Goal: Navigation & Orientation: Find specific page/section

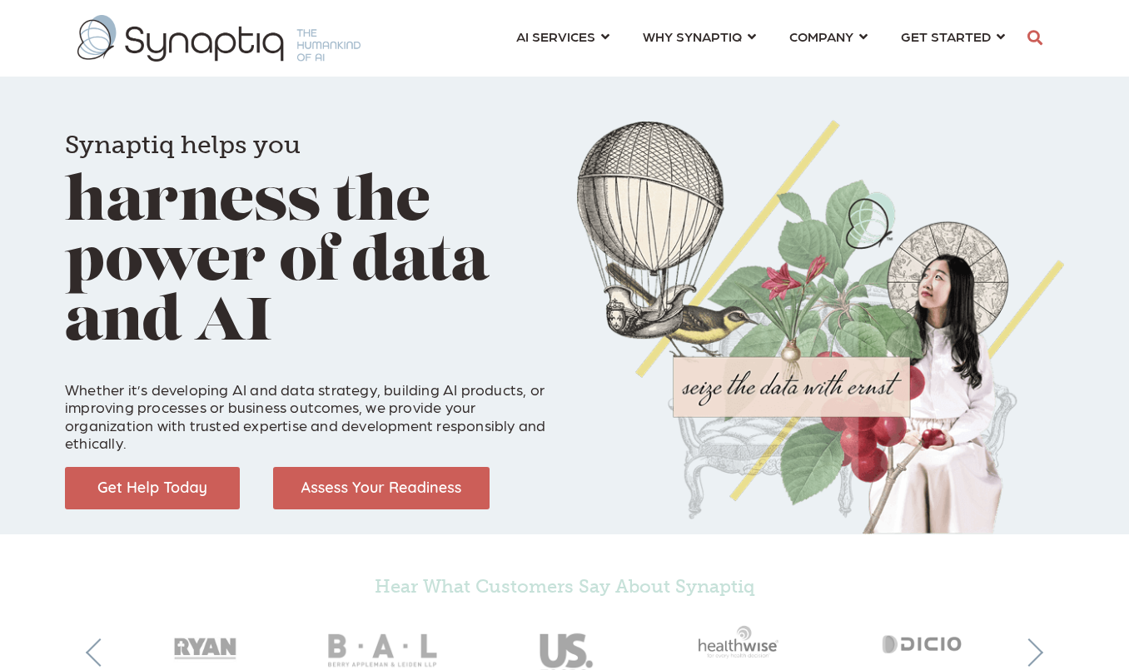
scroll to position [0, 8]
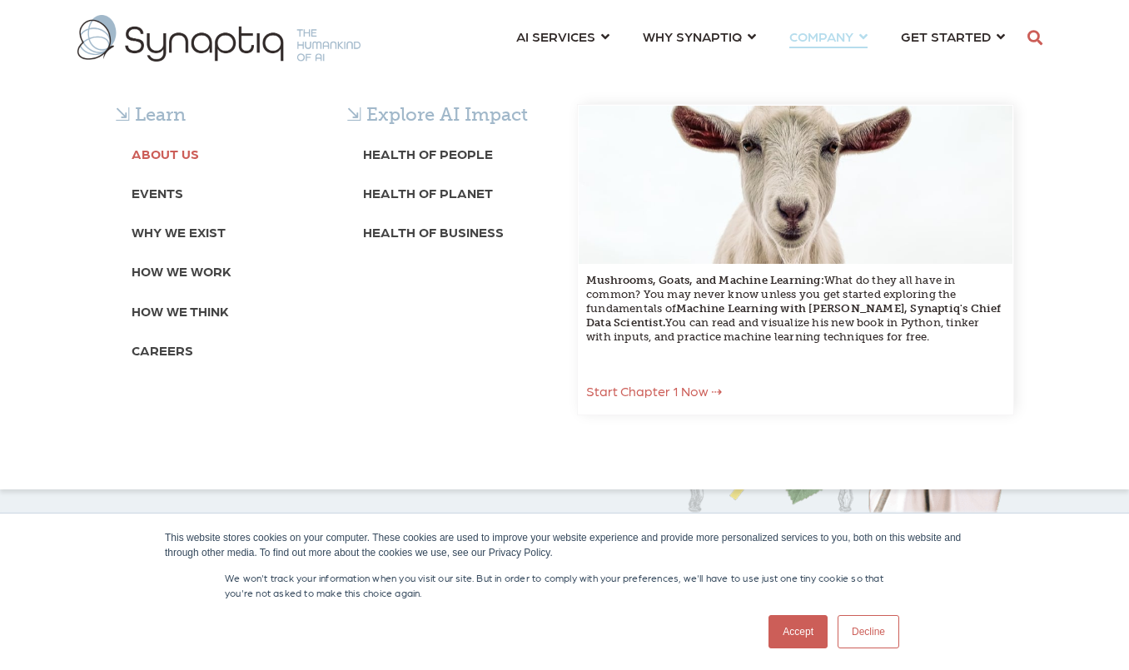
click at [186, 150] on b "About Us" at bounding box center [165, 154] width 67 height 16
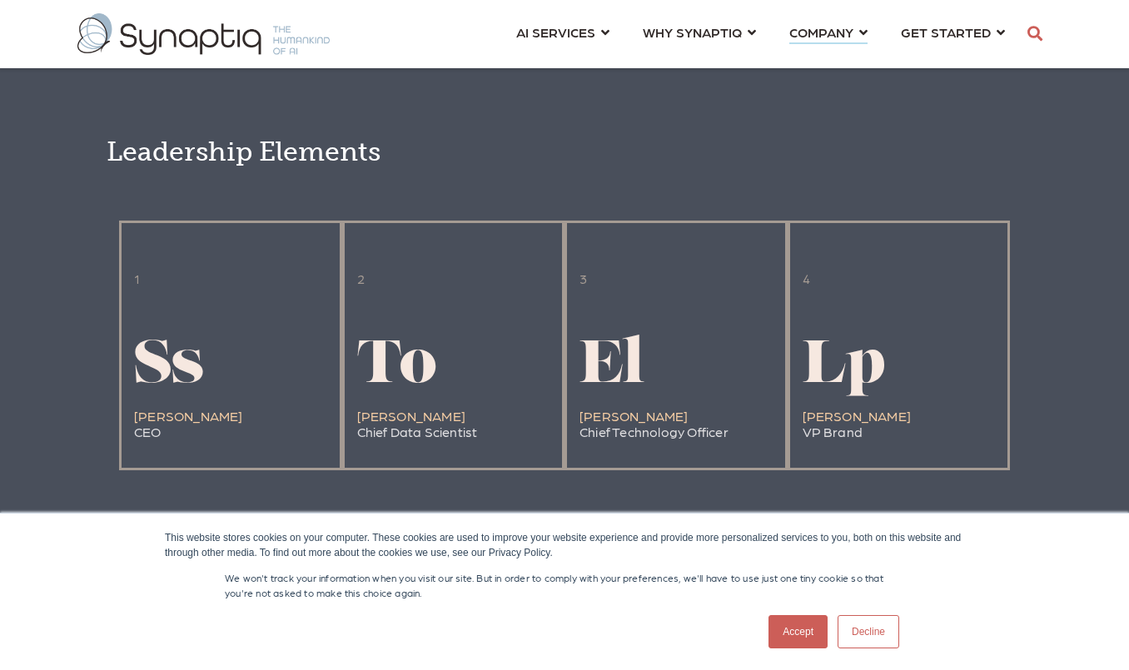
scroll to position [2567, 0]
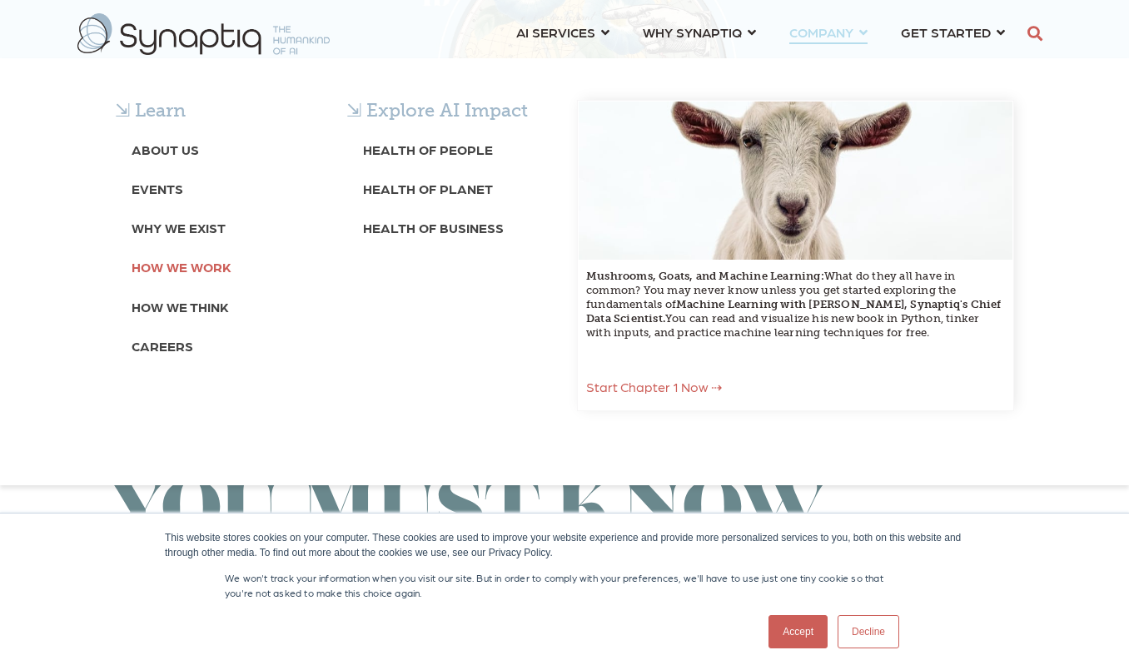
click at [164, 265] on b "How We Work" at bounding box center [182, 267] width 100 height 16
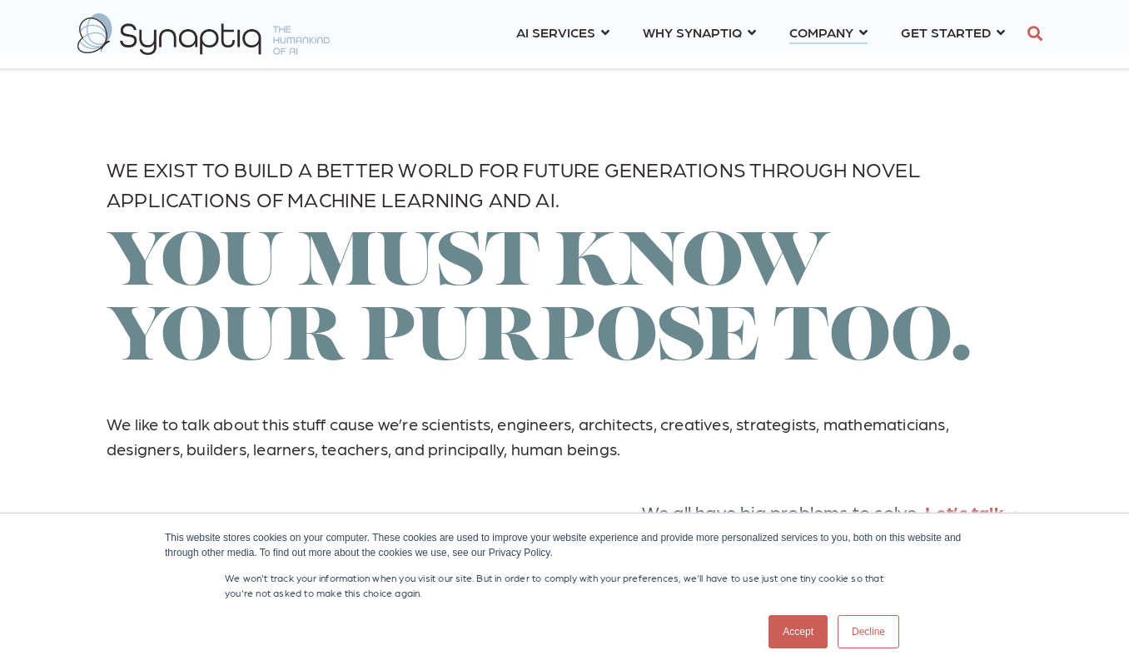
scroll to position [1975, 0]
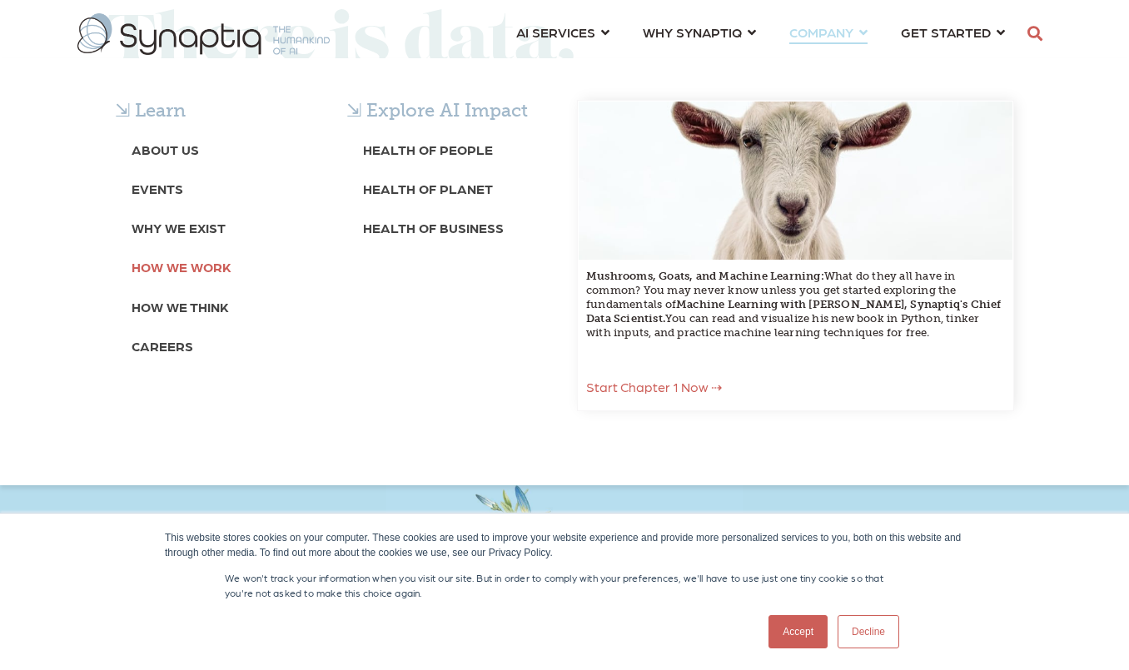
click at [185, 262] on b "How We Work" at bounding box center [182, 267] width 100 height 16
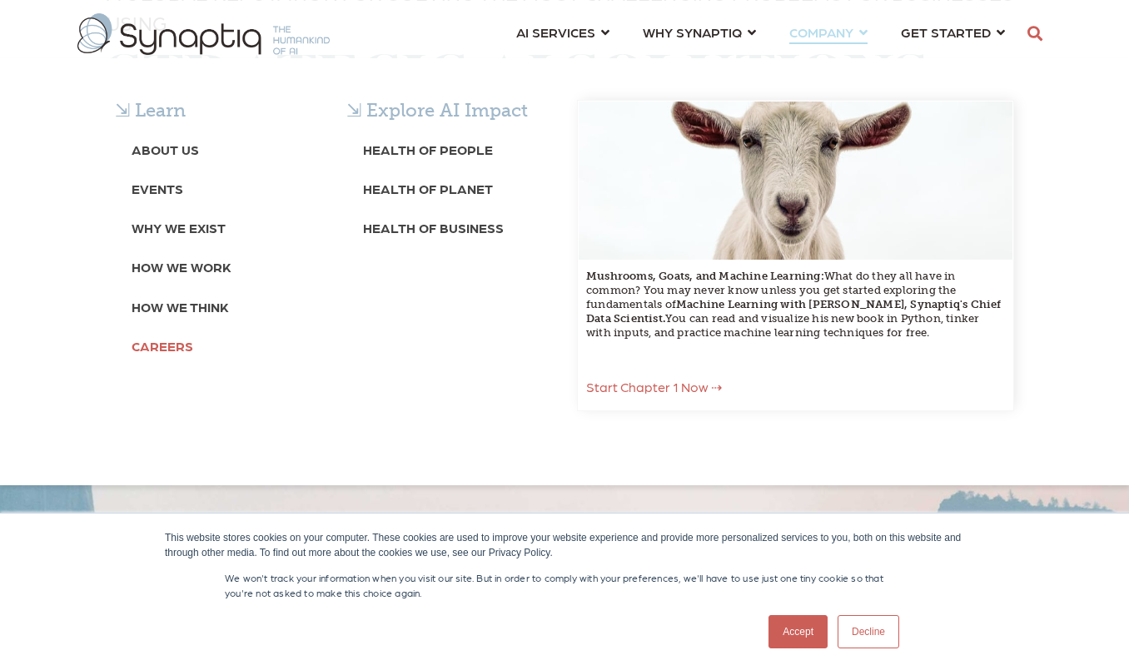
click at [182, 340] on b "Careers" at bounding box center [163, 346] width 62 height 16
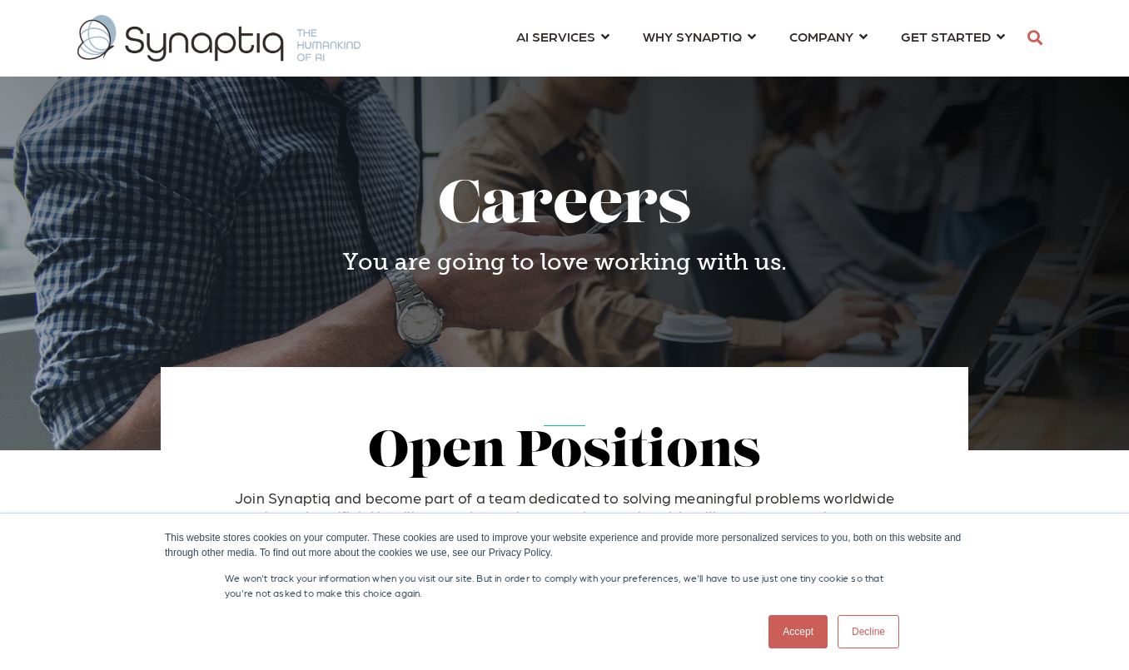
scroll to position [0, 8]
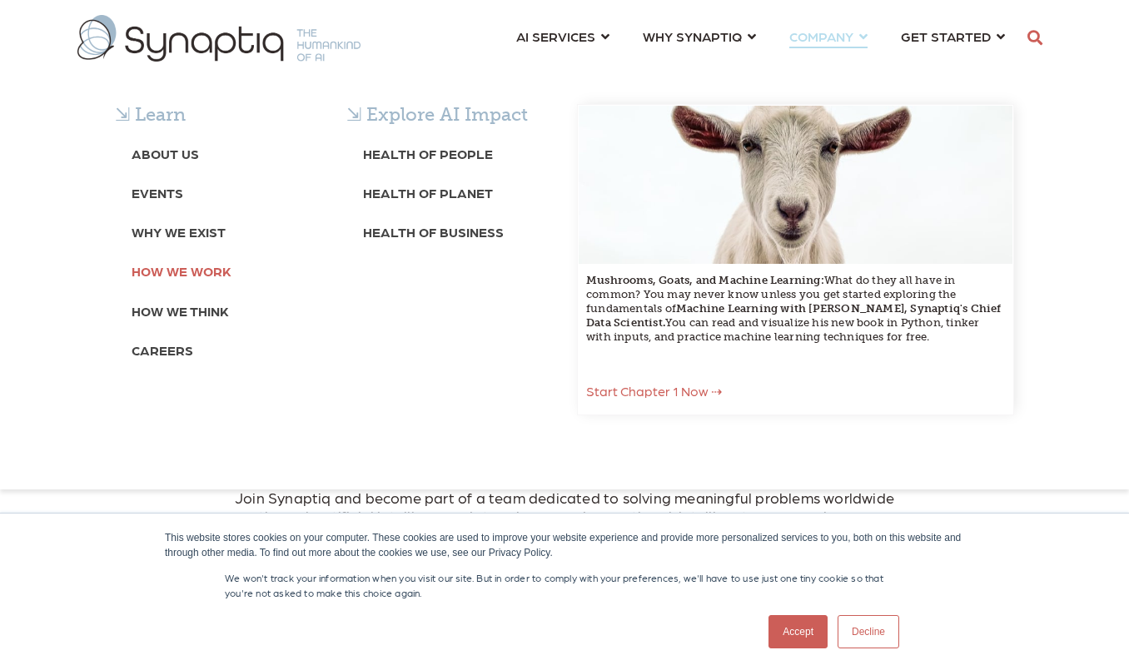
click at [183, 271] on b "How We Work" at bounding box center [182, 271] width 100 height 16
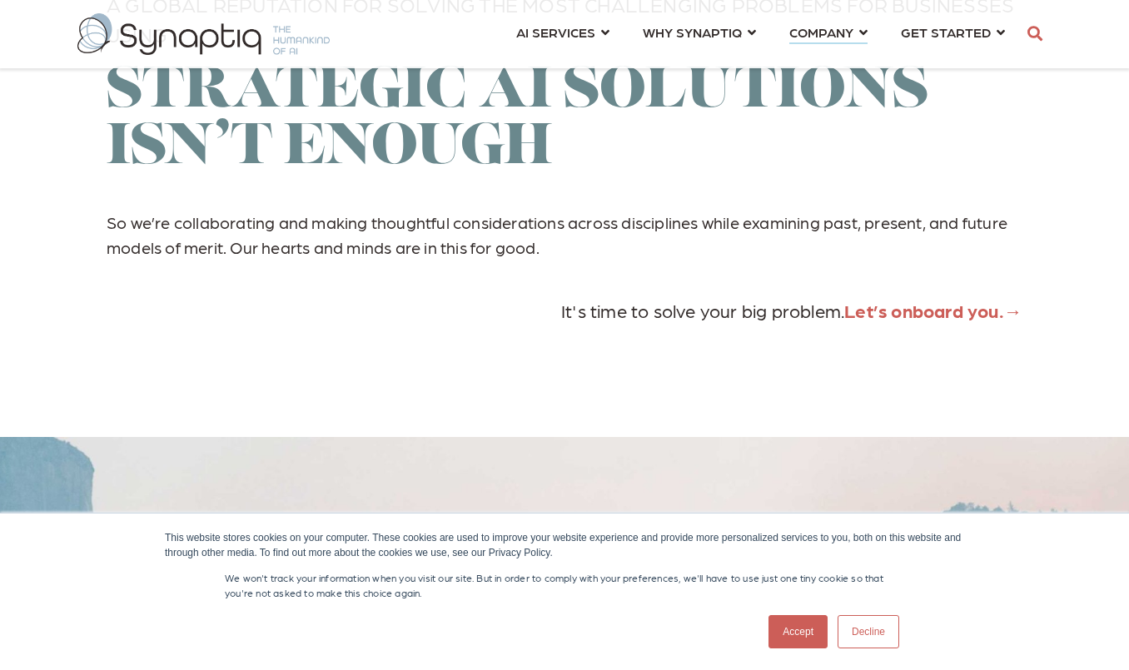
scroll to position [3976, 0]
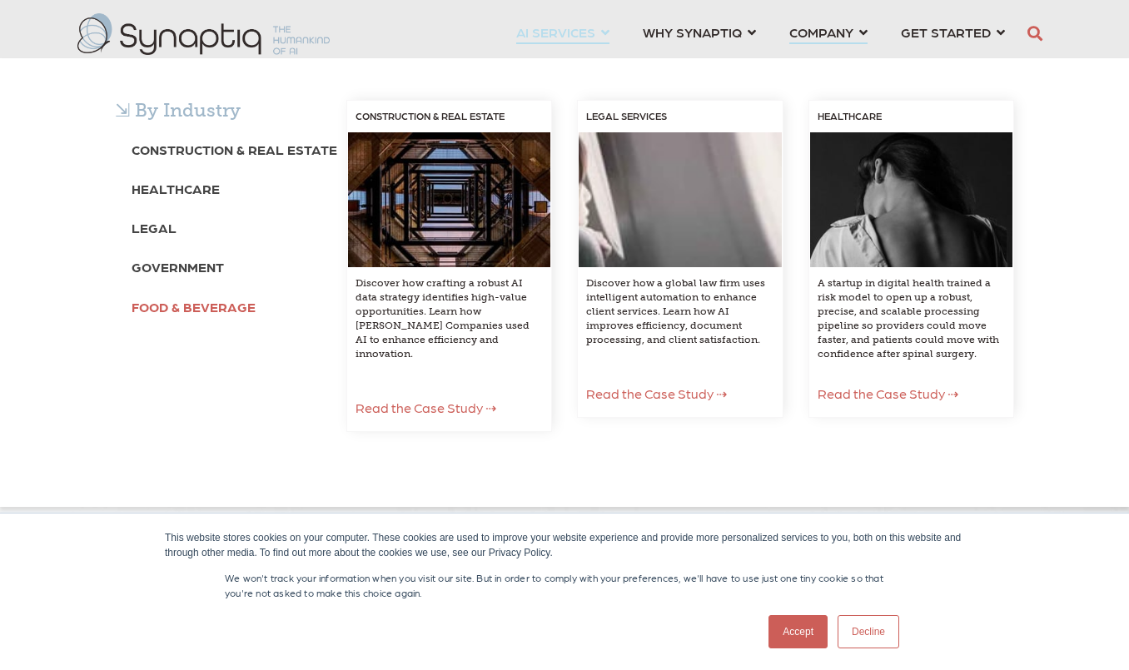
click at [181, 299] on b "Food & Beverage" at bounding box center [194, 307] width 124 height 16
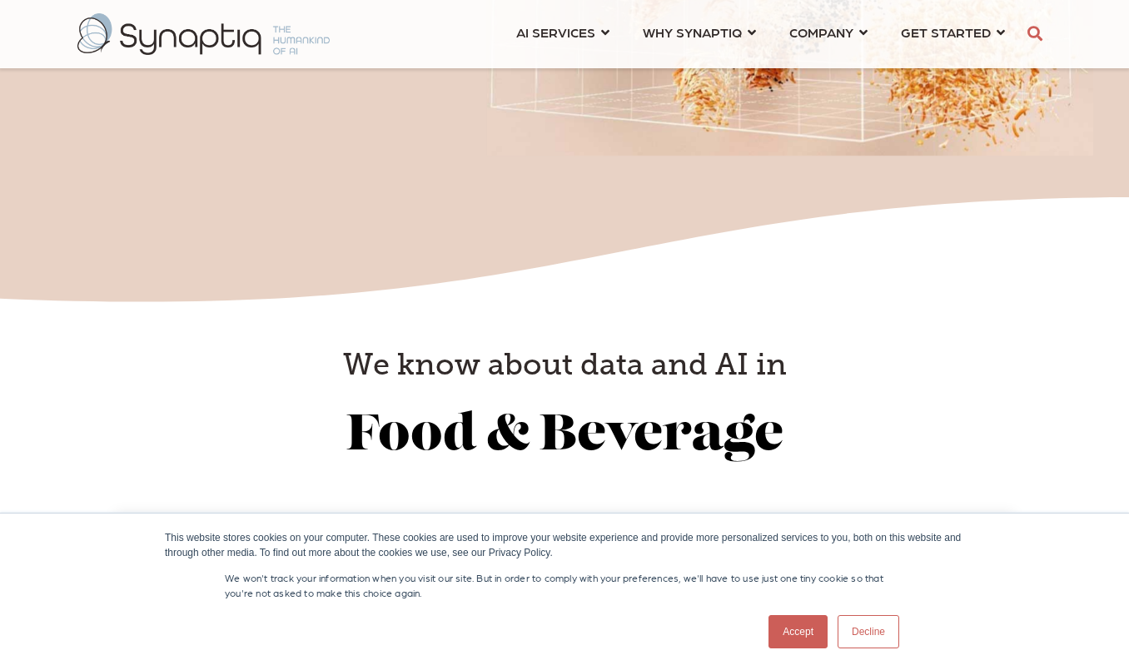
scroll to position [3173, 0]
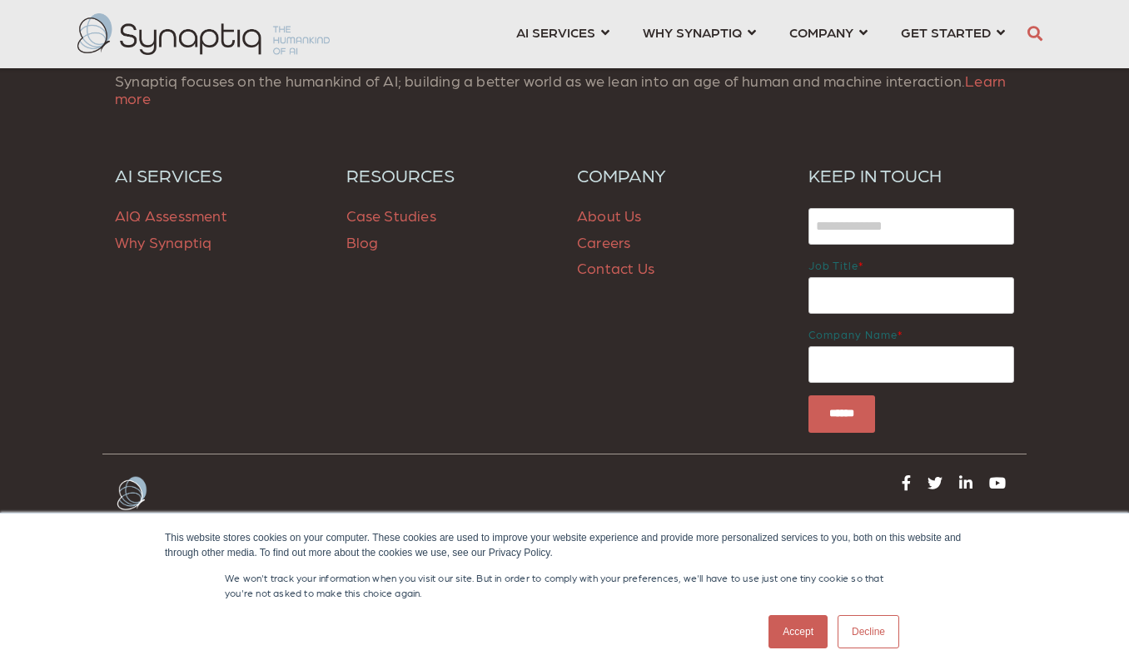
click at [597, 259] on link "Contact Us" at bounding box center [615, 267] width 77 height 17
